Goal: Task Accomplishment & Management: Manage account settings

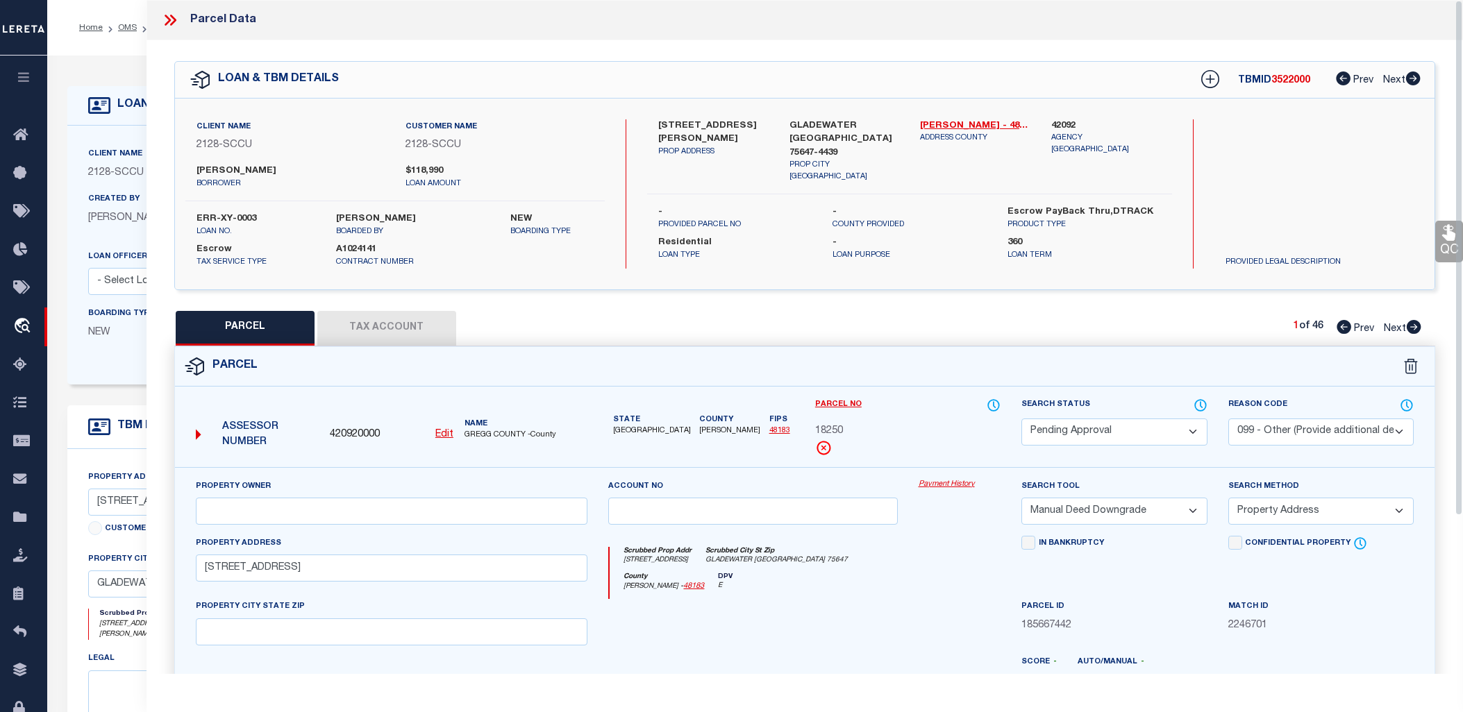
select select "PA"
select select "099"
select select "MDD"
select select "ADD"
select select "10"
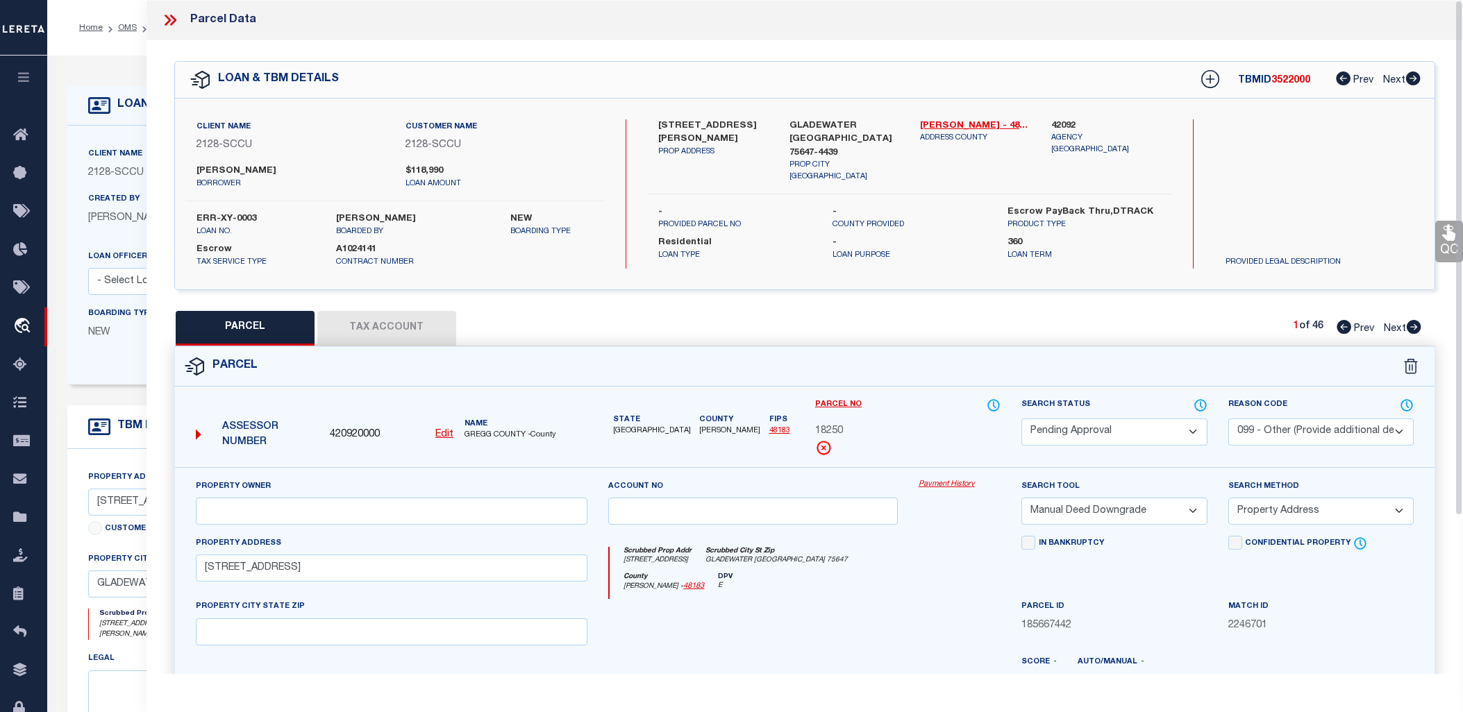
select select "Escrow"
click at [24, 71] on button "button" at bounding box center [23, 79] width 47 height 47
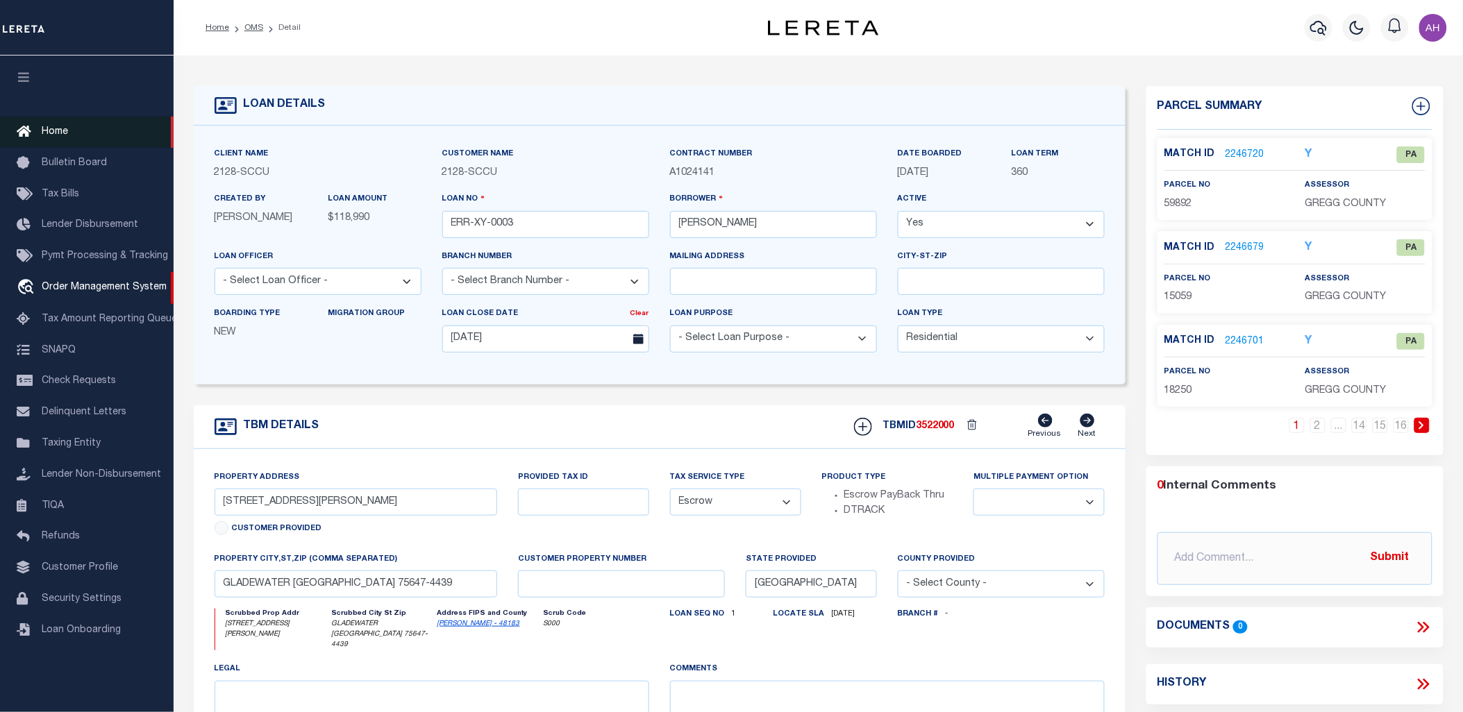
click at [24, 133] on icon at bounding box center [28, 132] width 22 height 17
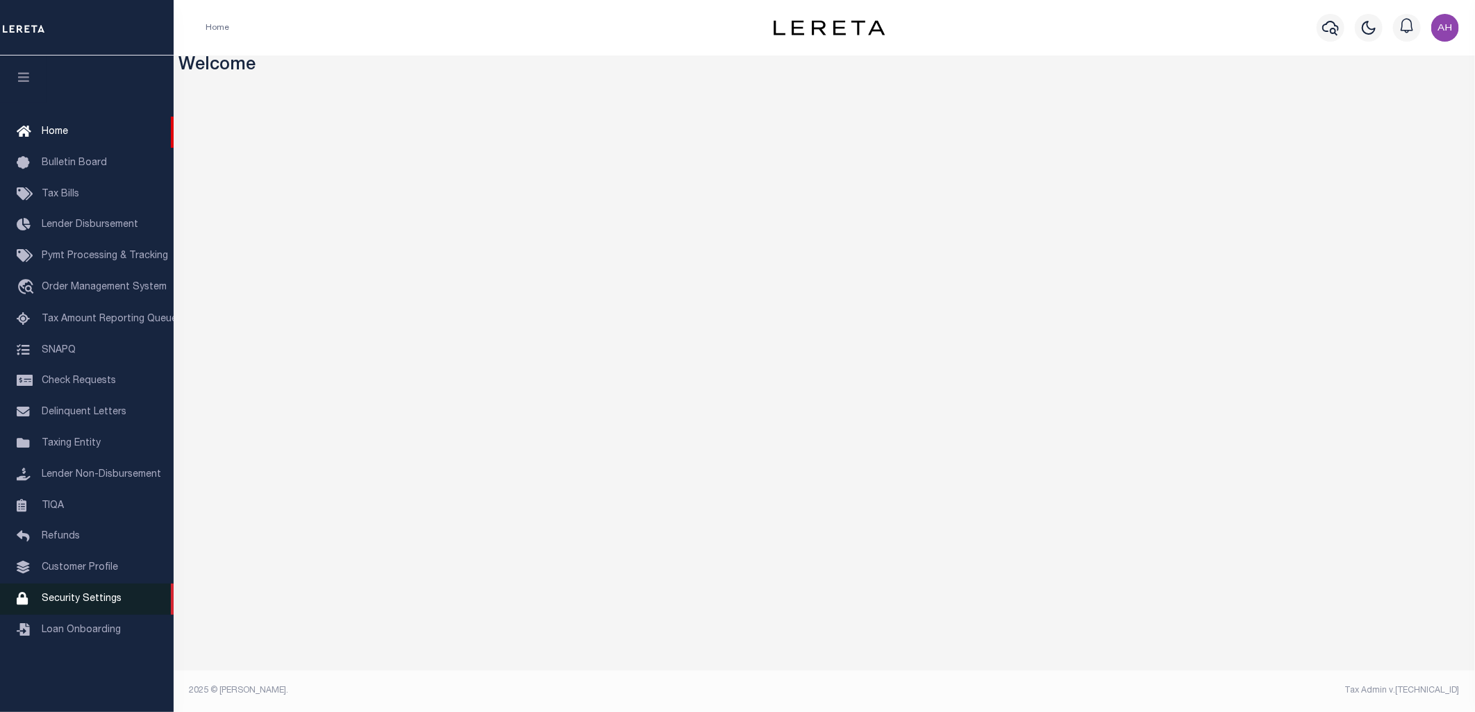
click at [89, 601] on span "Security Settings" at bounding box center [82, 599] width 80 height 10
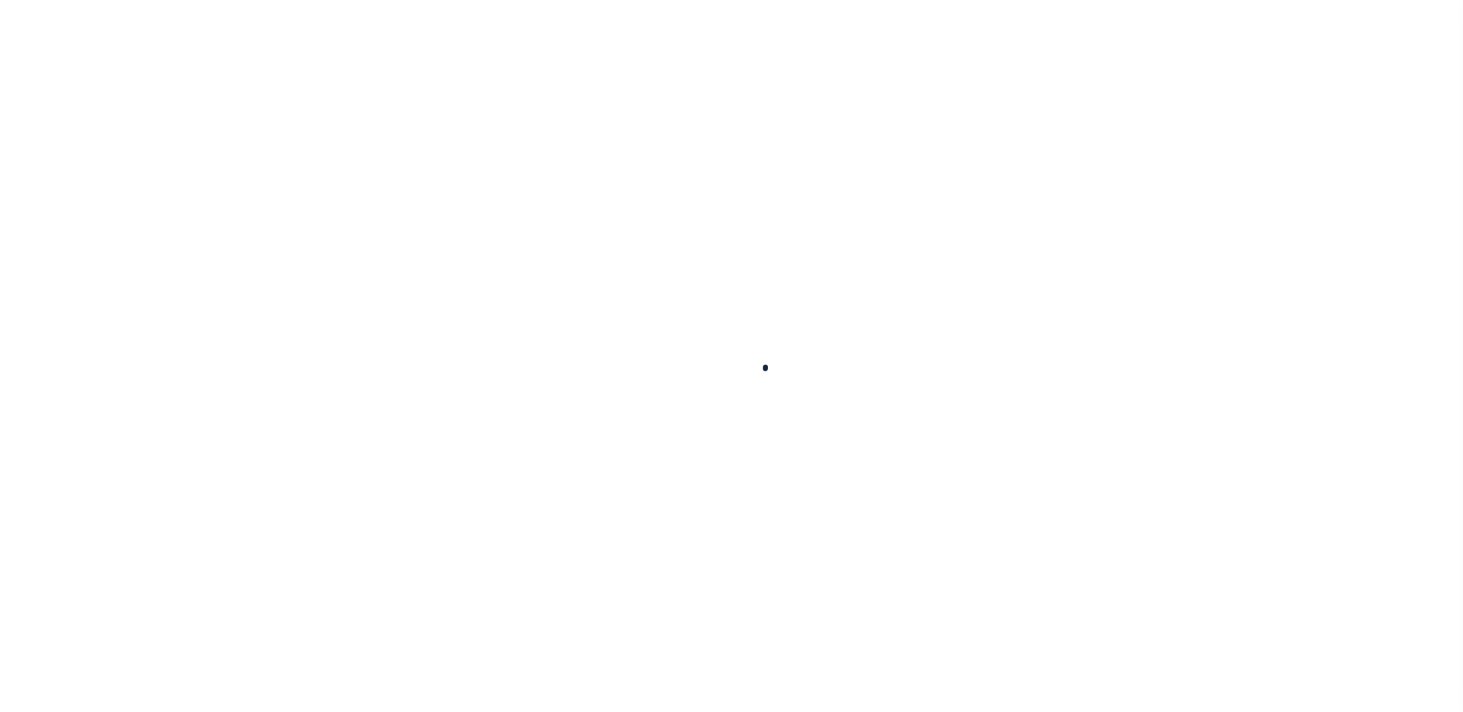
select select "100"
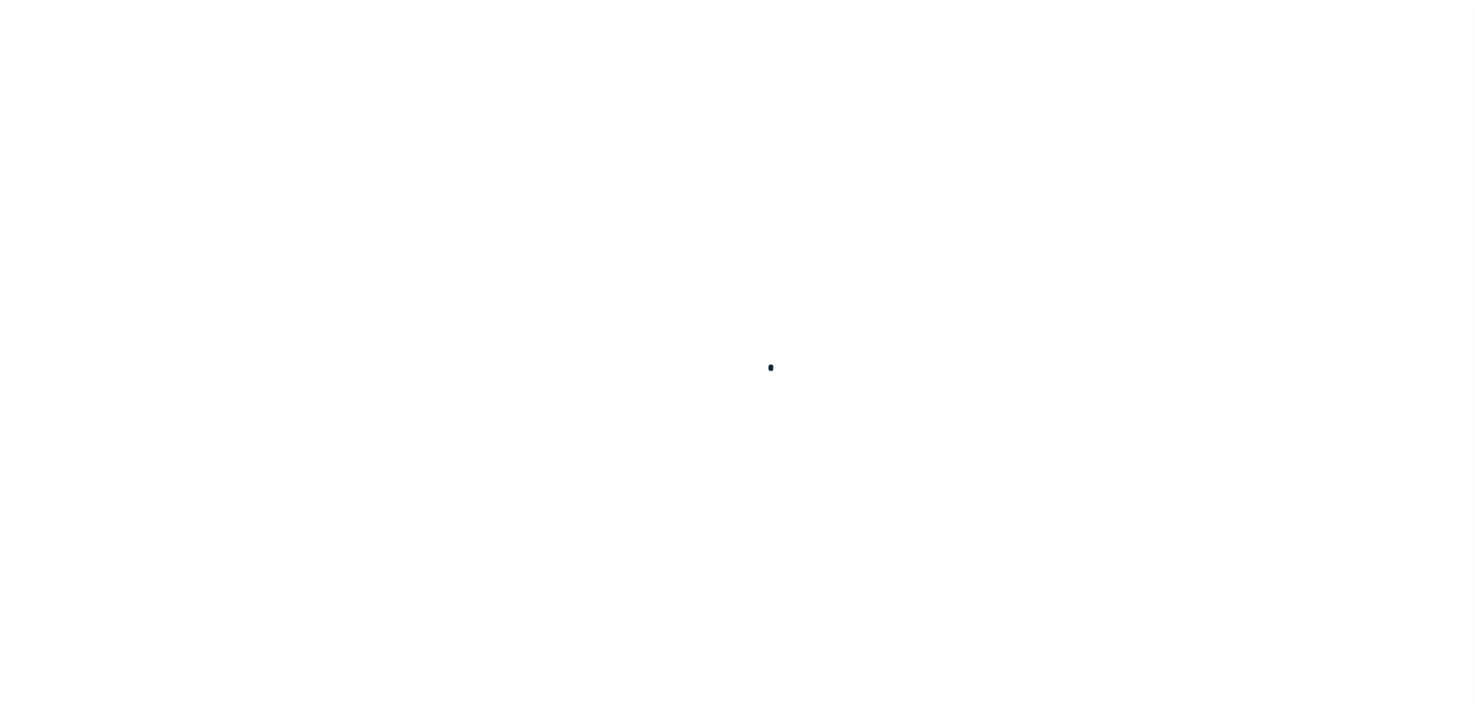
select select "100"
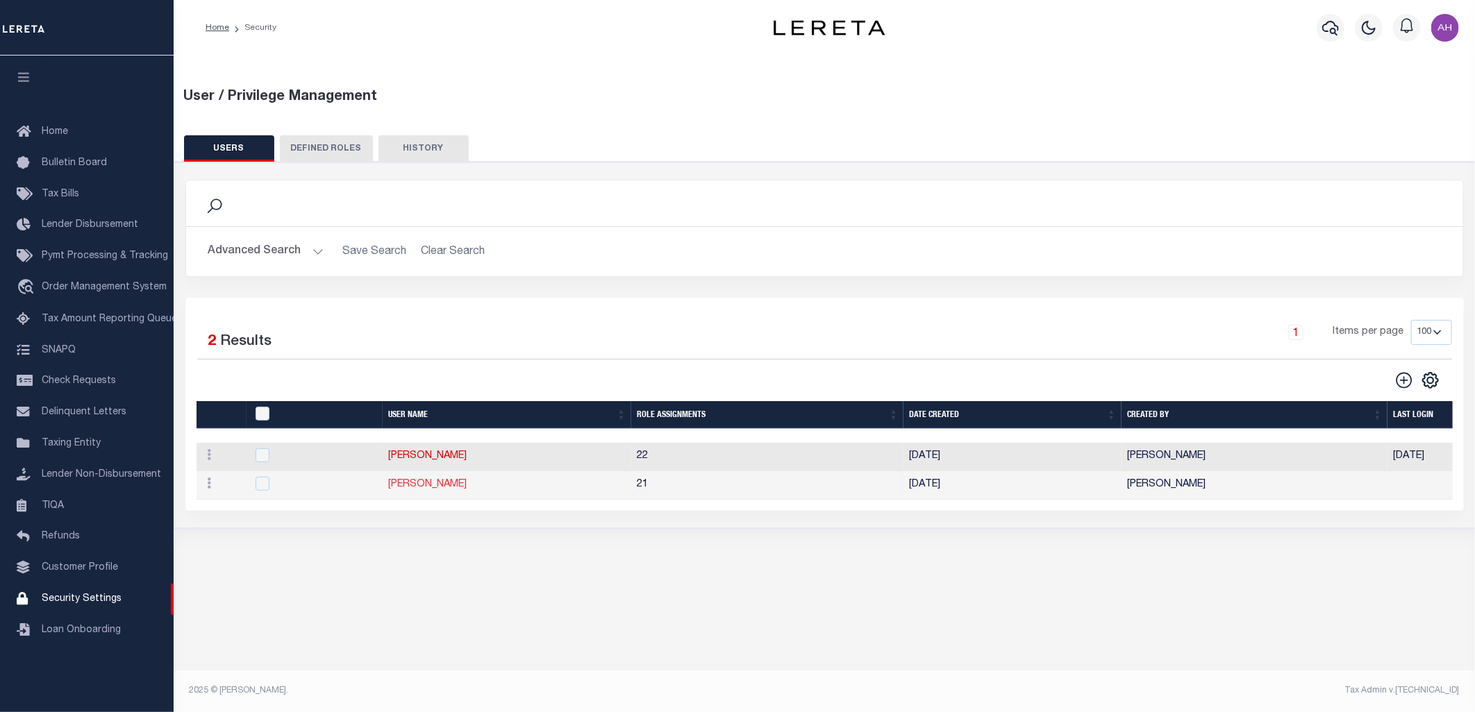
click at [415, 489] on link "Darwish Ahmad" at bounding box center [427, 485] width 78 height 10
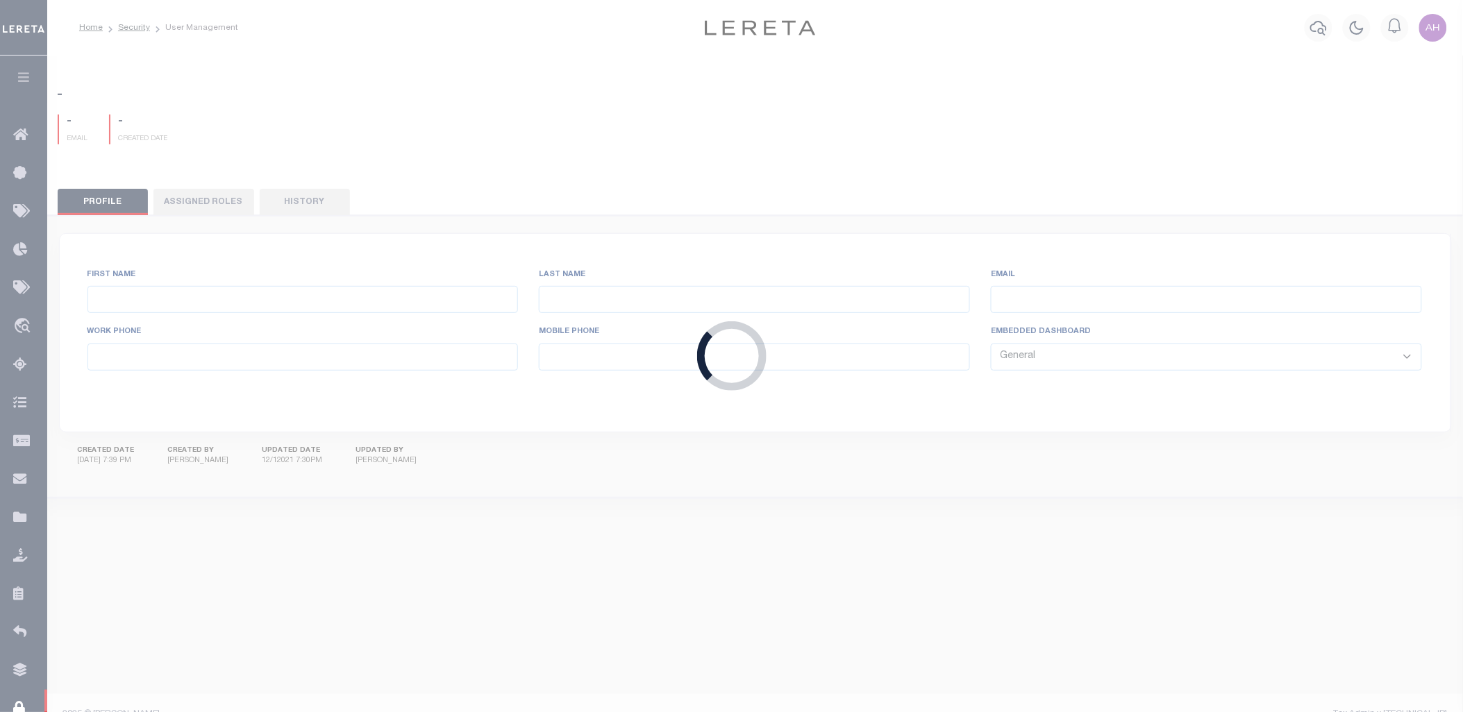
type input "Darwish"
type input "Ahmad"
type input "ADarwish-c@lereta.net"
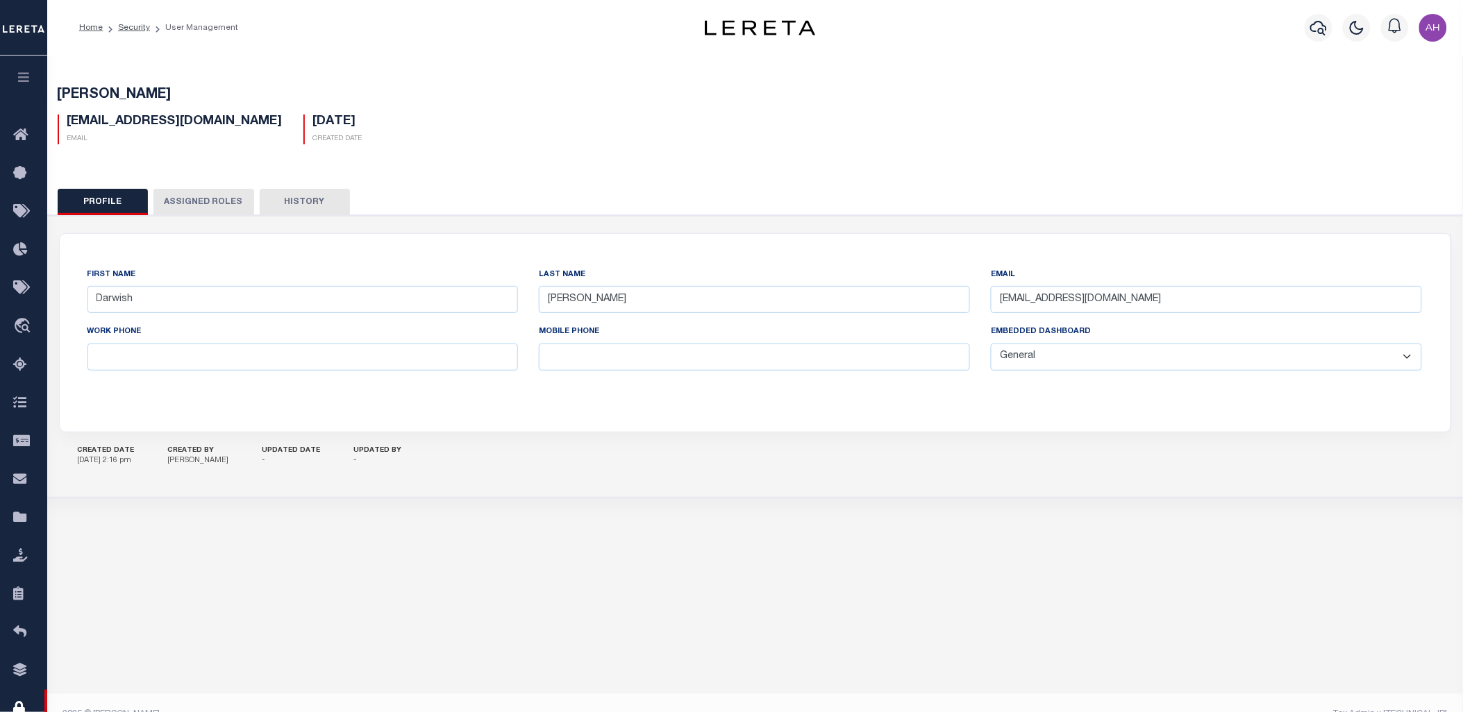
click at [1171, 368] on select "General Locate Escrow Services AI Payment Verification Customer Service" at bounding box center [1206, 357] width 431 height 27
select select "LOC"
click at [991, 344] on select "General Locate Escrow Services AI Payment Verification Customer Service" at bounding box center [1206, 357] width 431 height 27
click at [1368, 682] on button "Save Edits" at bounding box center [1393, 693] width 112 height 30
click at [12, 134] on link "Home" at bounding box center [23, 136] width 47 height 38
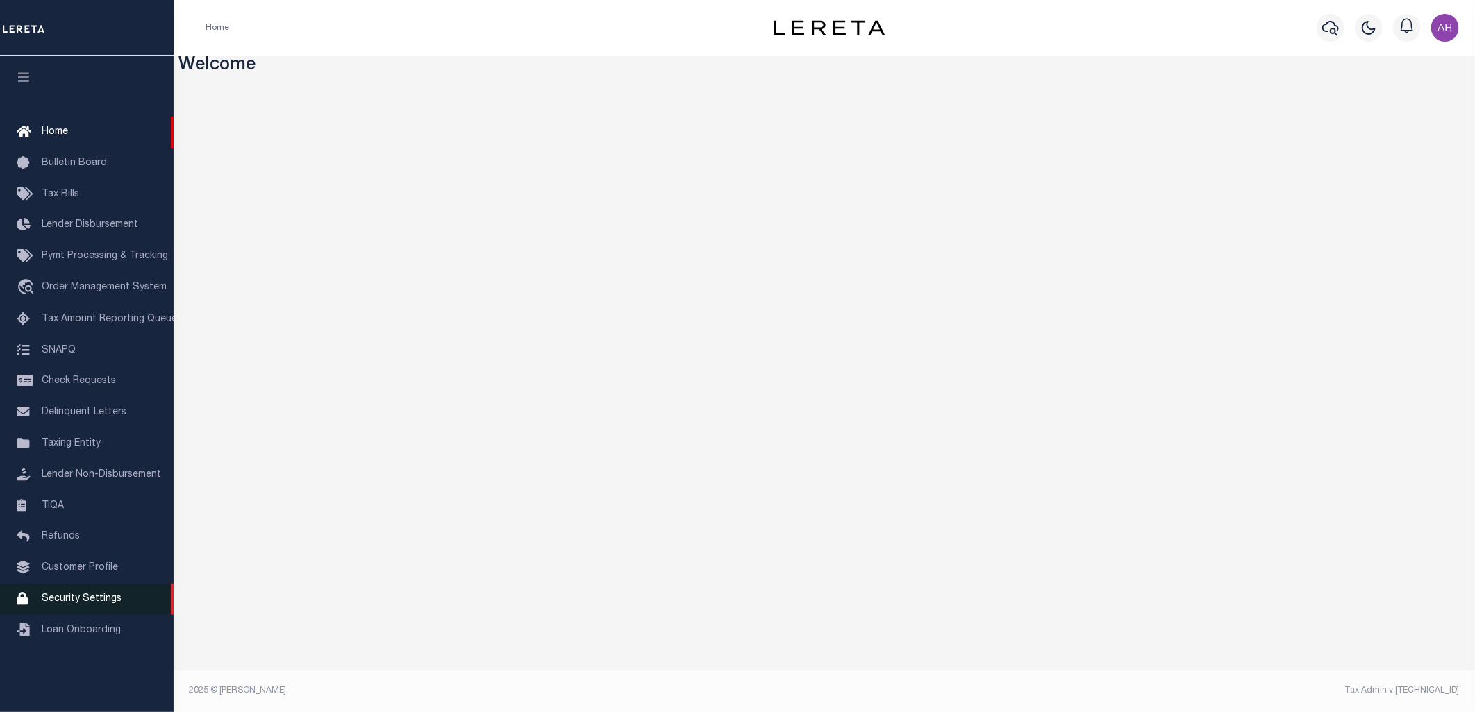
click at [120, 605] on link "Security Settings" at bounding box center [87, 599] width 174 height 31
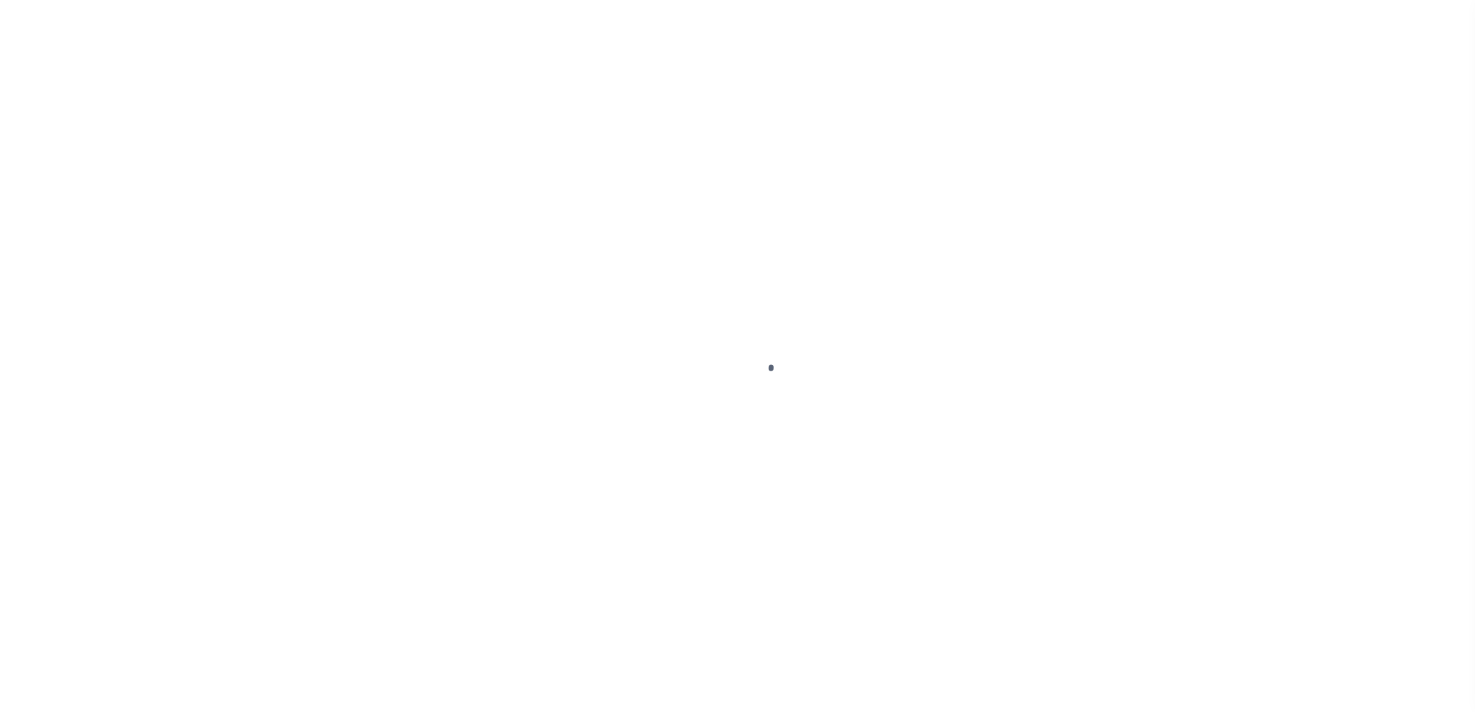
select select "100"
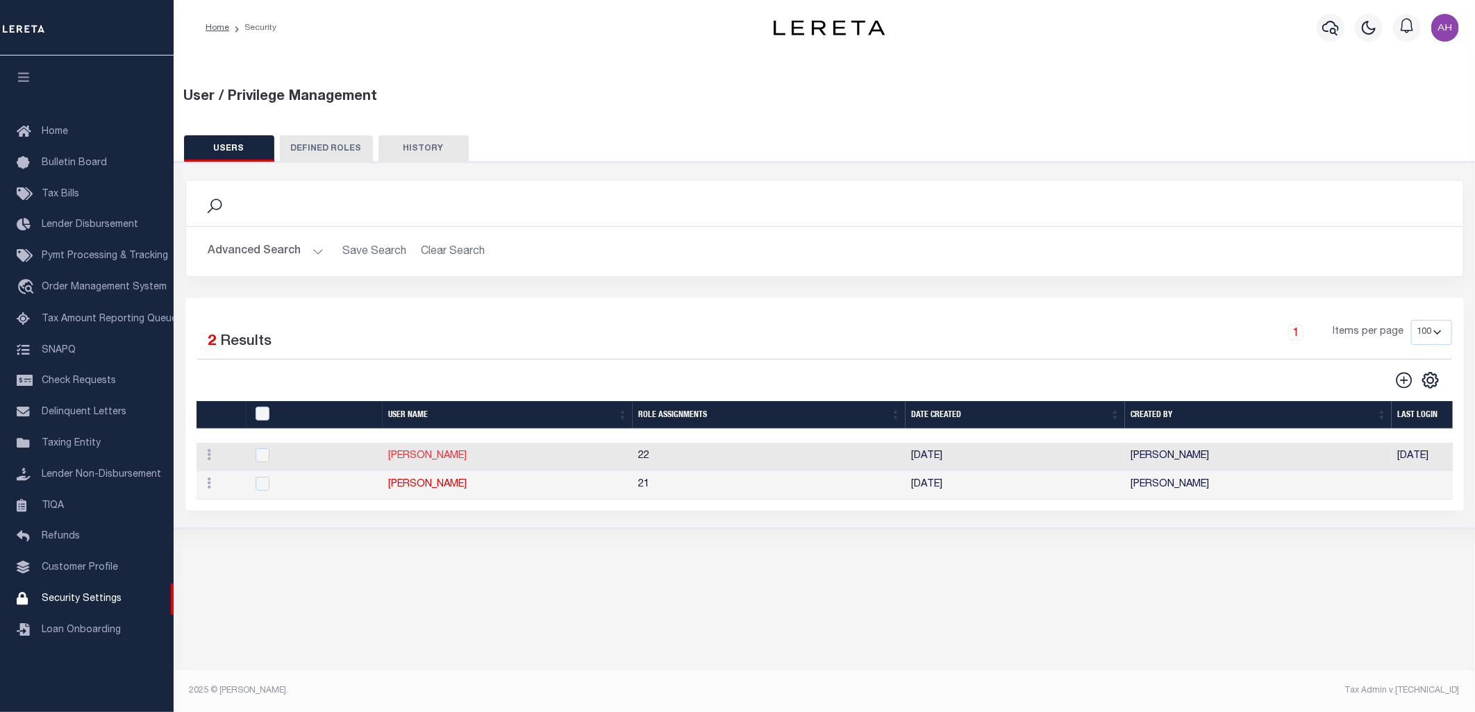
click at [425, 461] on link "Ahmad Darwish" at bounding box center [427, 456] width 78 height 10
type input "Ahmad"
type input "Darwish"
type input "Ahmad.Darwish@accumatch.com"
select select "LOC"
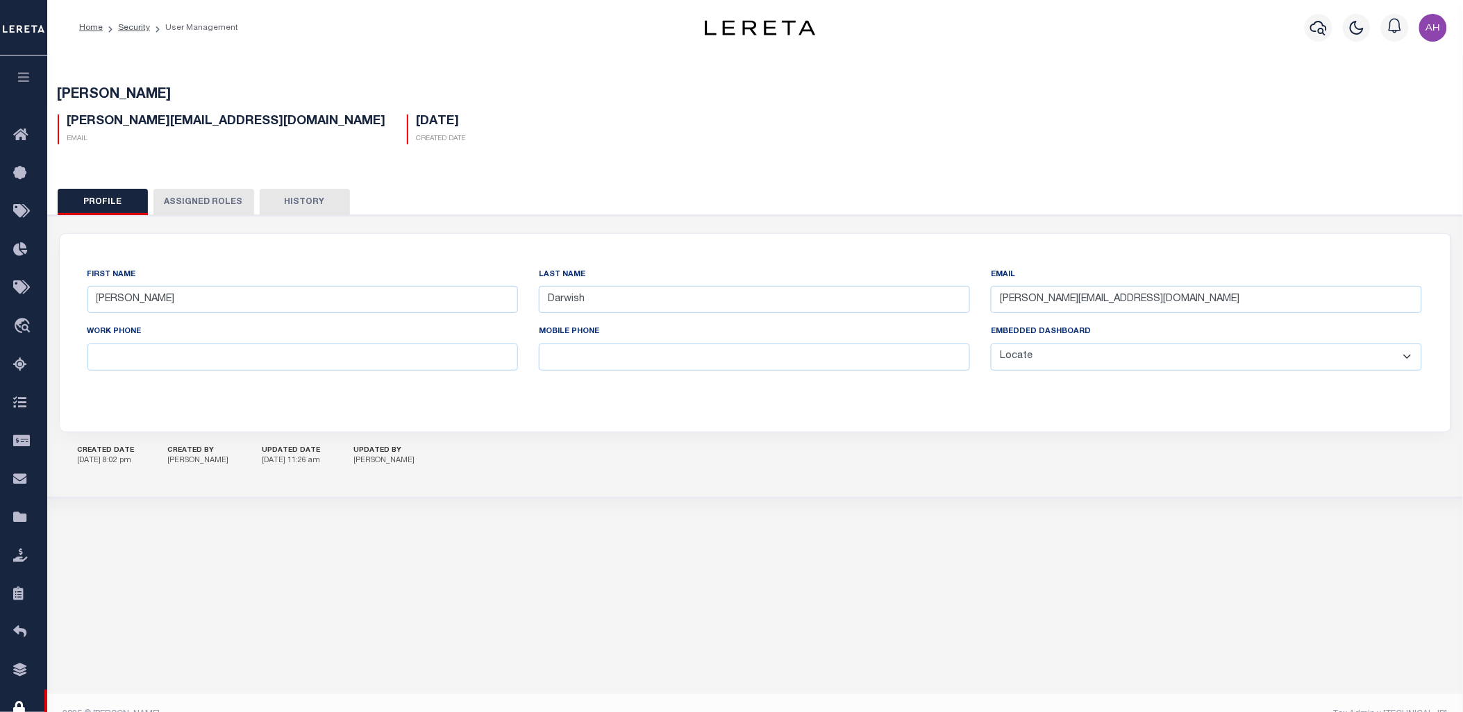
click at [26, 85] on button "button" at bounding box center [23, 79] width 47 height 47
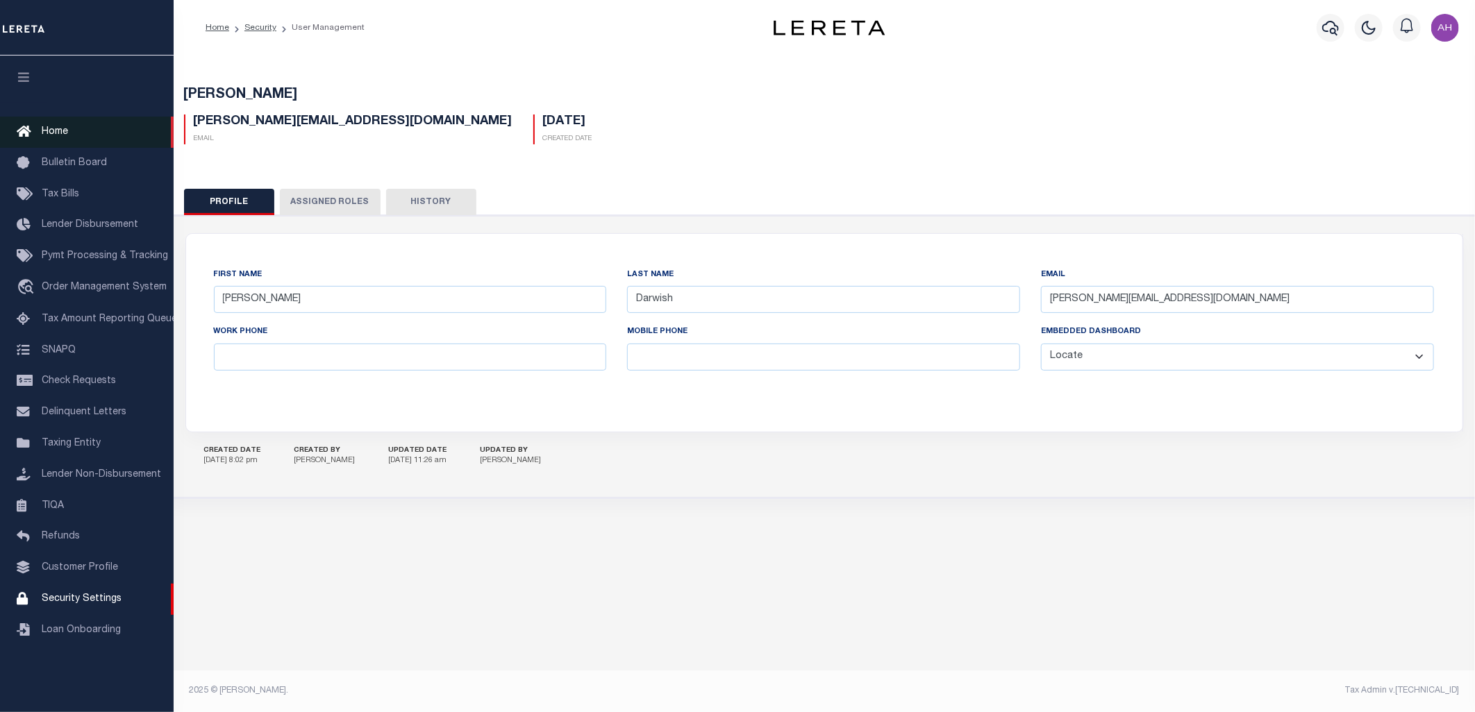
click at [51, 127] on span "Home" at bounding box center [55, 132] width 26 height 10
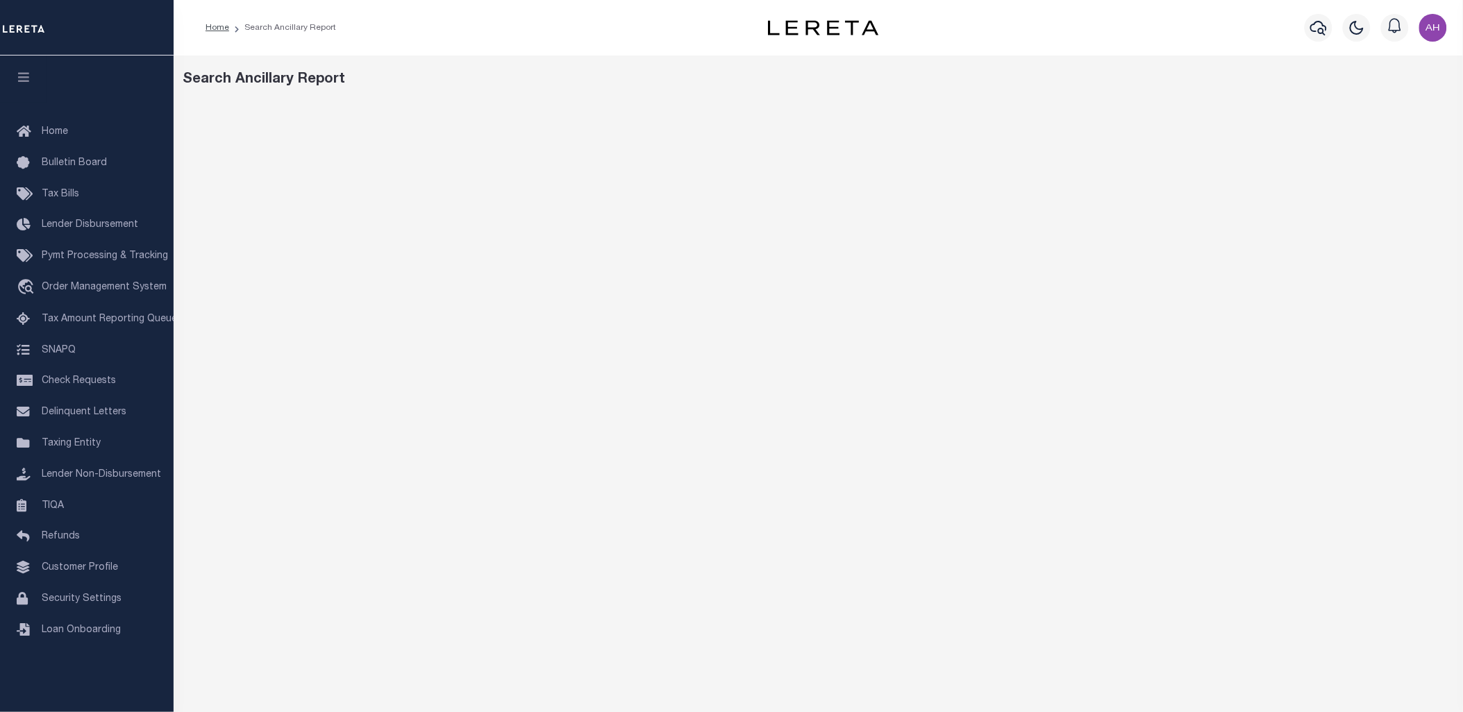
scroll to position [158, 0]
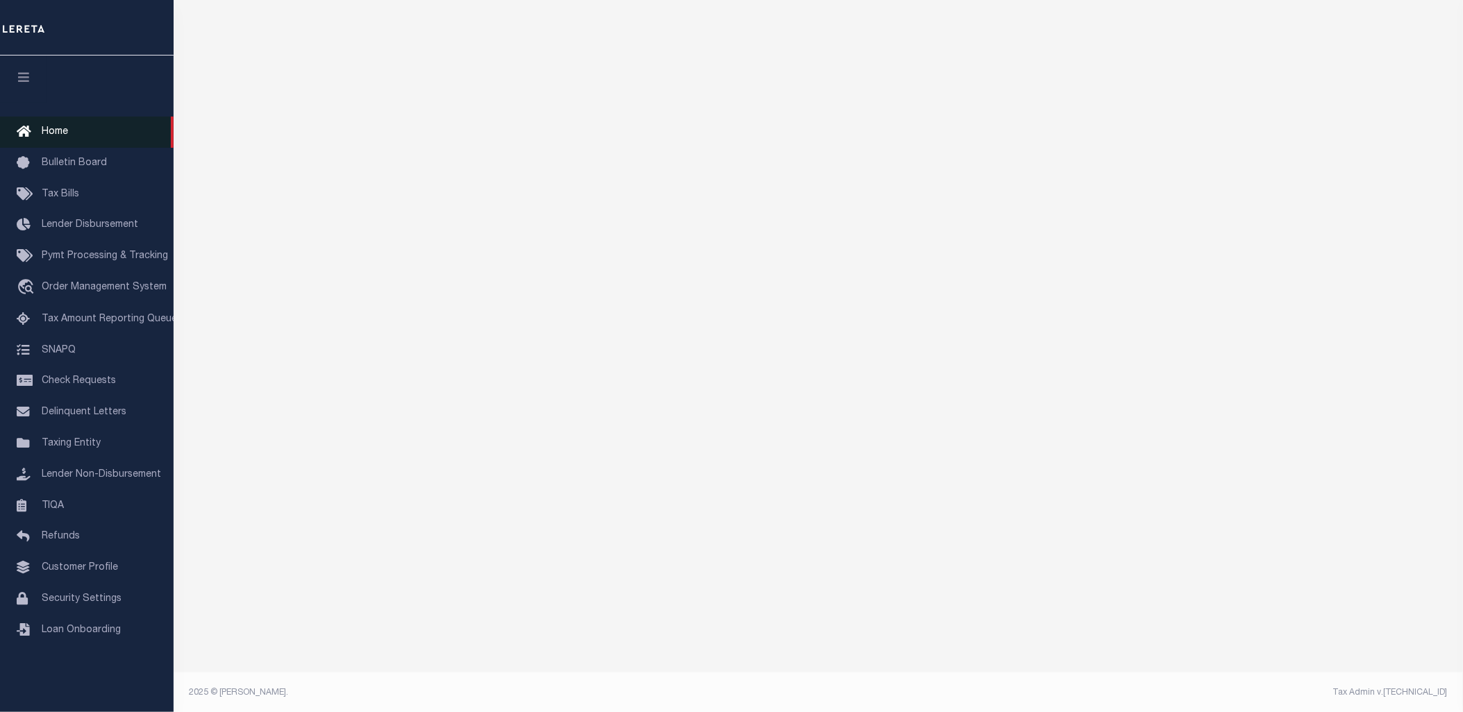
click at [67, 128] on span "Home" at bounding box center [55, 132] width 26 height 10
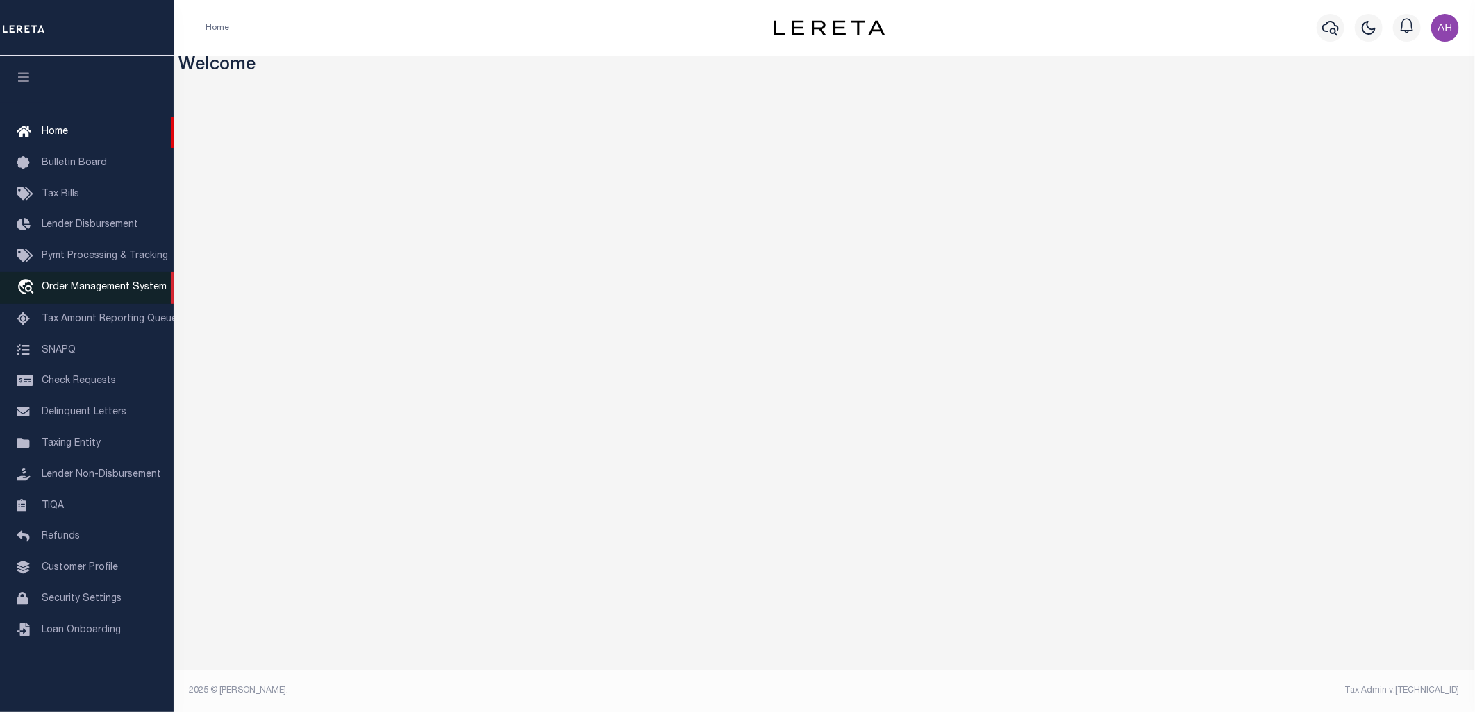
click at [112, 290] on span "Order Management System" at bounding box center [104, 288] width 125 height 10
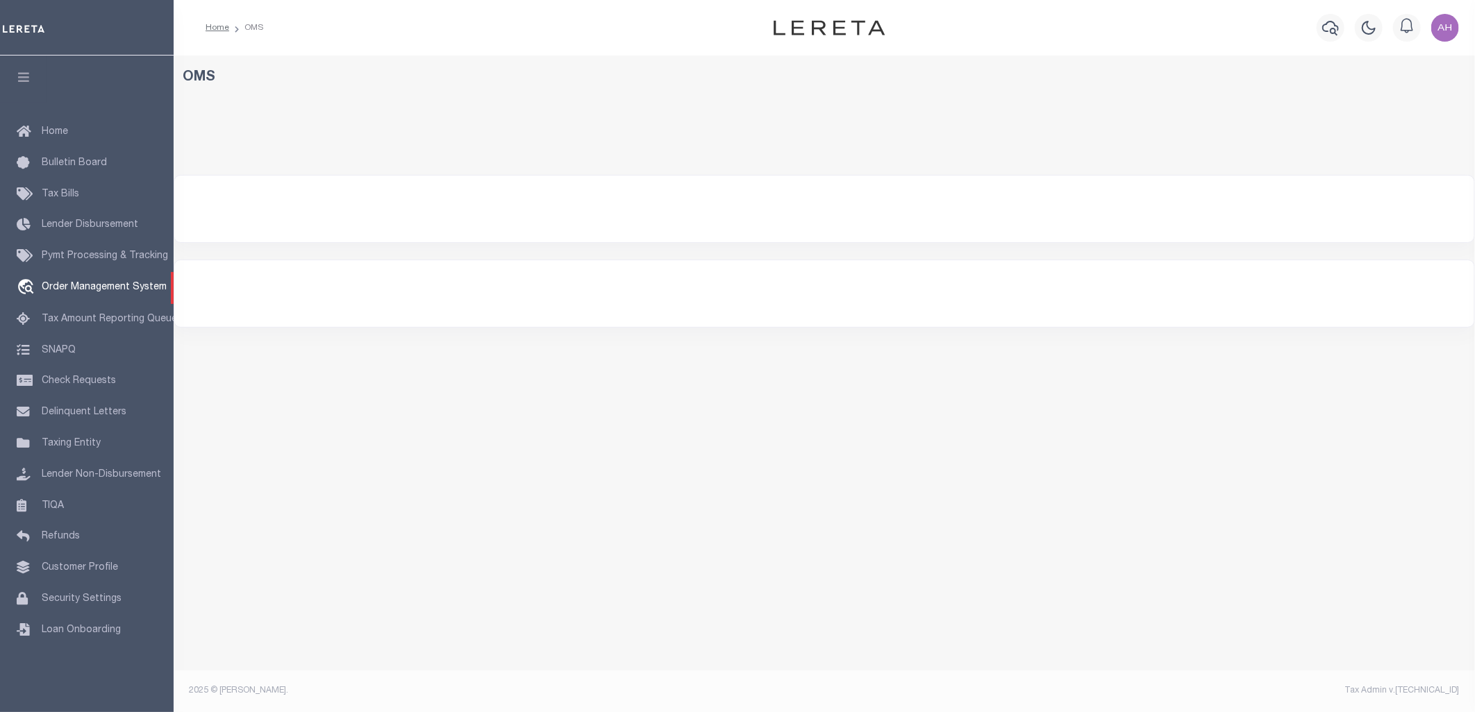
select select "200"
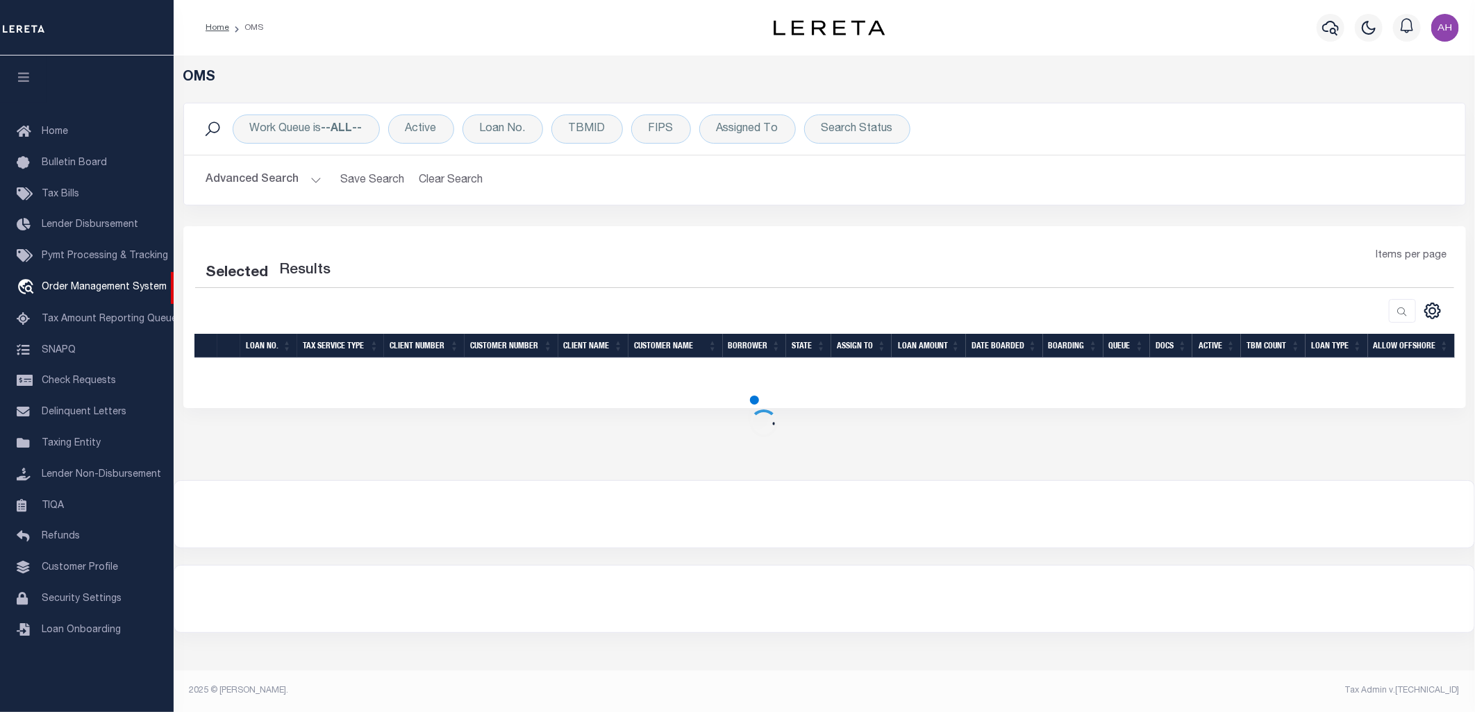
select select "200"
